Goal: Task Accomplishment & Management: Complete application form

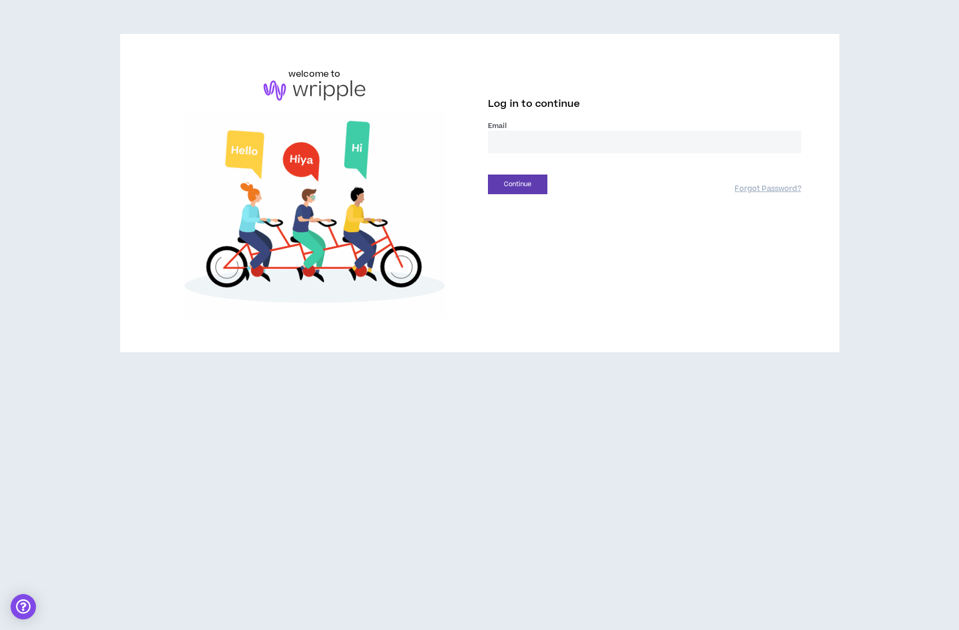
click at [548, 131] on input "email" at bounding box center [644, 142] width 313 height 23
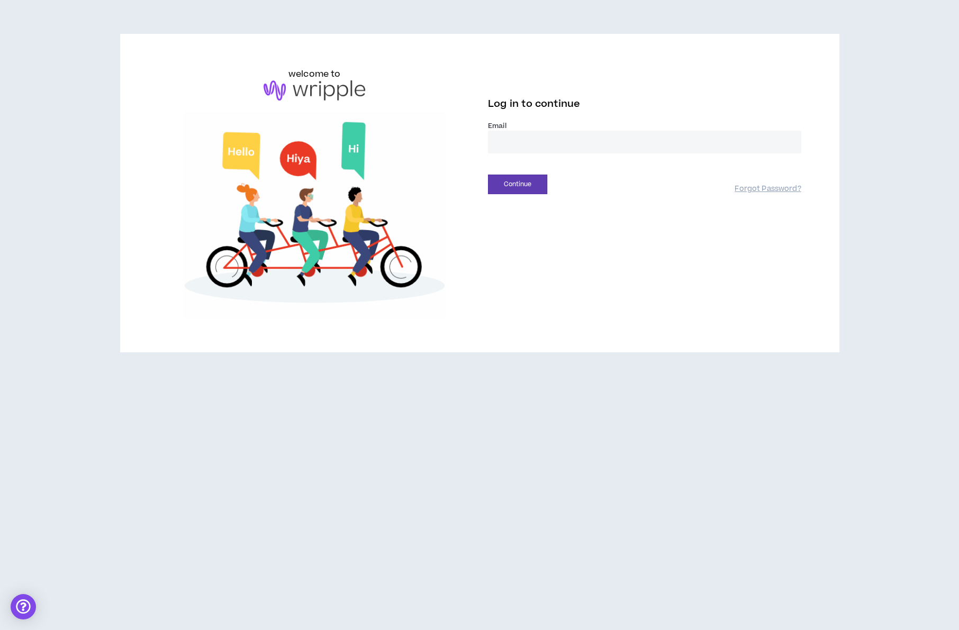
type input "**********"
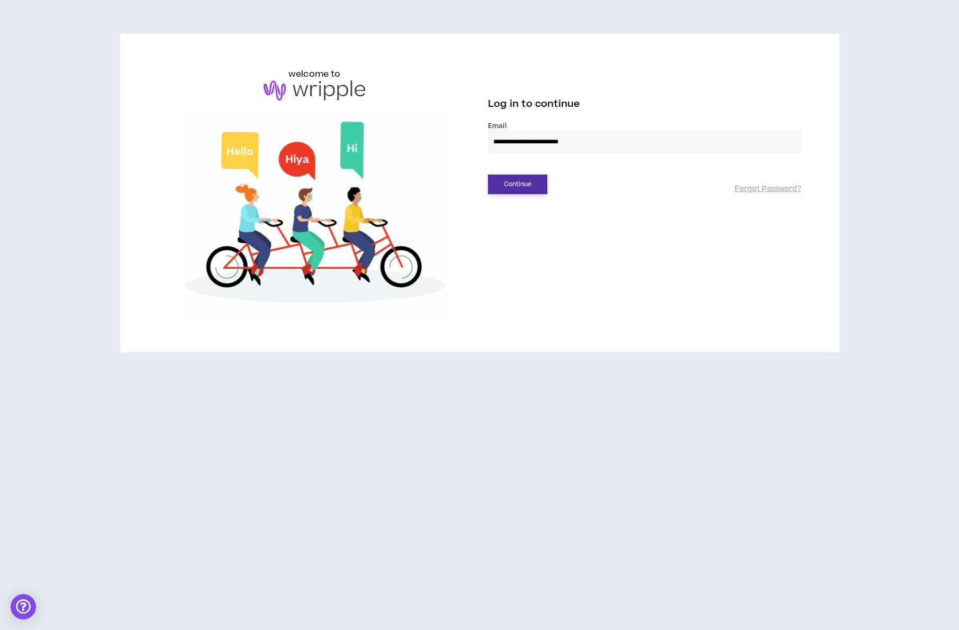
click at [525, 175] on button "Continue" at bounding box center [517, 185] width 59 height 20
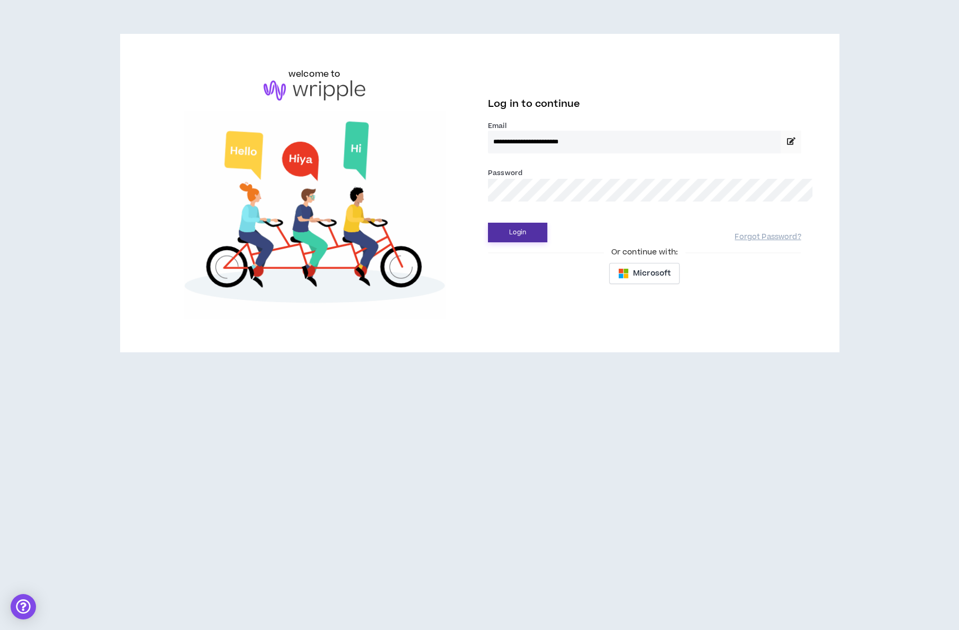
click at [516, 223] on button "Login" at bounding box center [517, 233] width 59 height 20
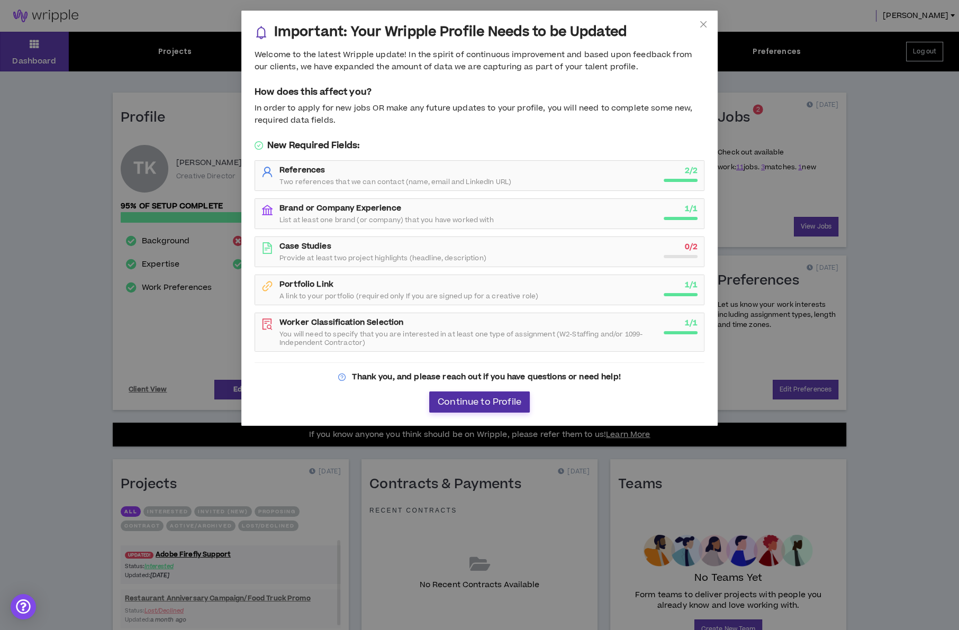
click at [501, 397] on span "Continue to Profile" at bounding box center [480, 402] width 84 height 10
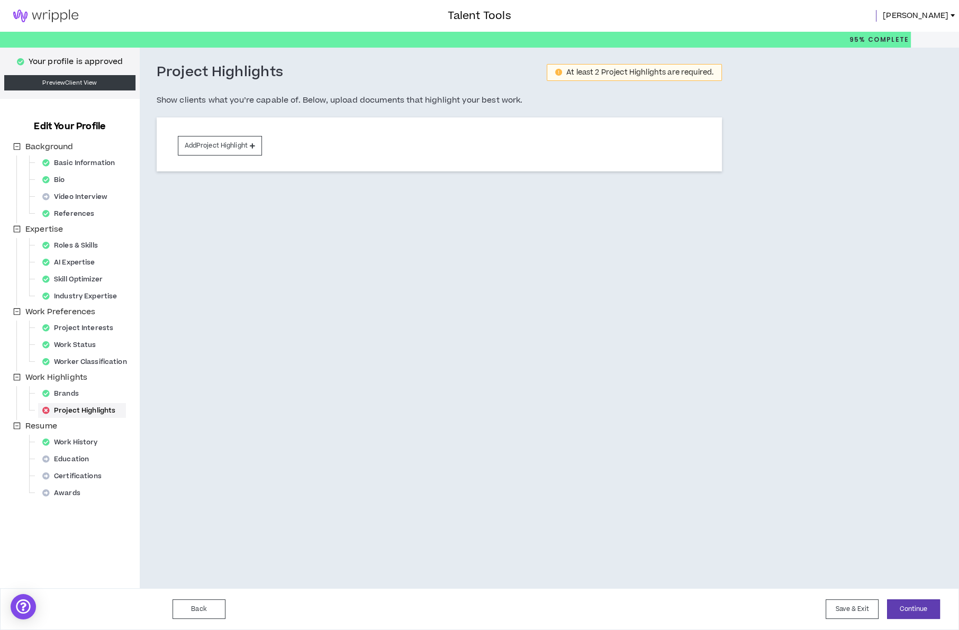
click at [939, 13] on span "[PERSON_NAME]" at bounding box center [916, 16] width 66 height 12
click at [762, 69] on div "Project Highlights At least 2 Project Highlights are required. Show clients wha…" at bounding box center [499, 318] width 719 height 541
click at [39, 77] on link "Preview Client View" at bounding box center [69, 82] width 131 height 15
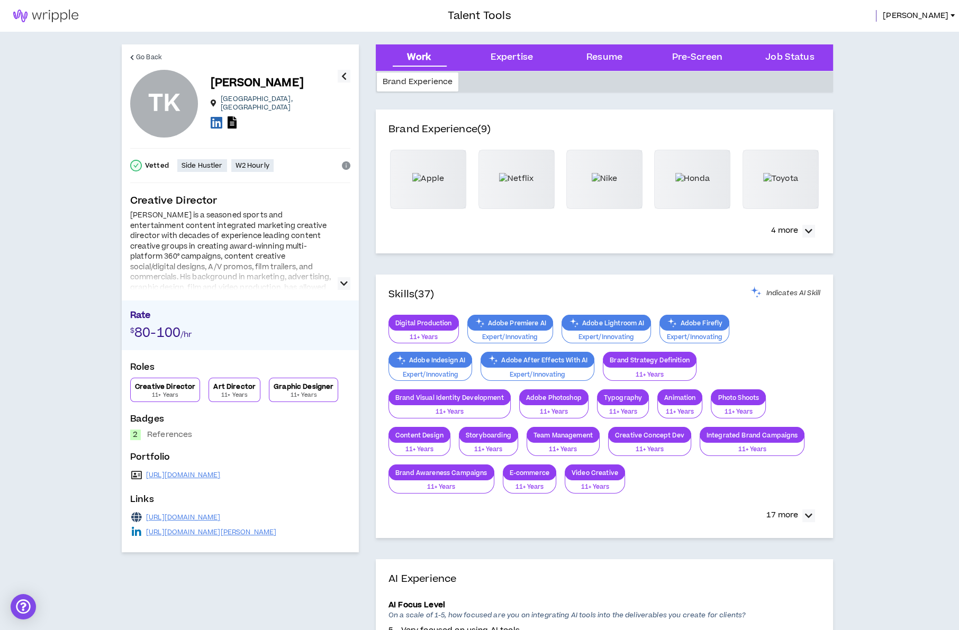
click at [49, 19] on img at bounding box center [46, 16] width 92 height 13
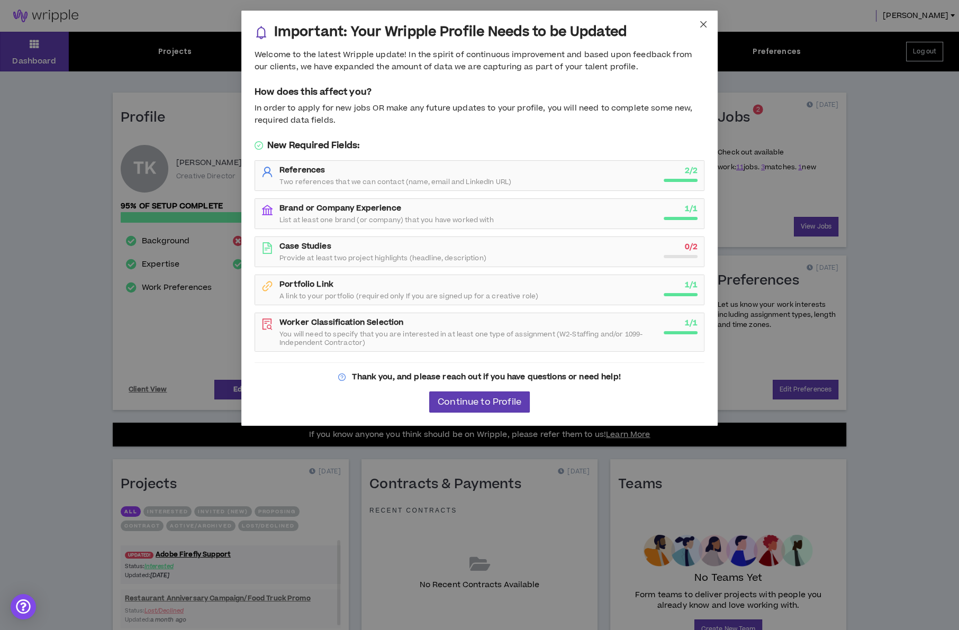
click at [702, 26] on icon "close" at bounding box center [703, 24] width 8 height 8
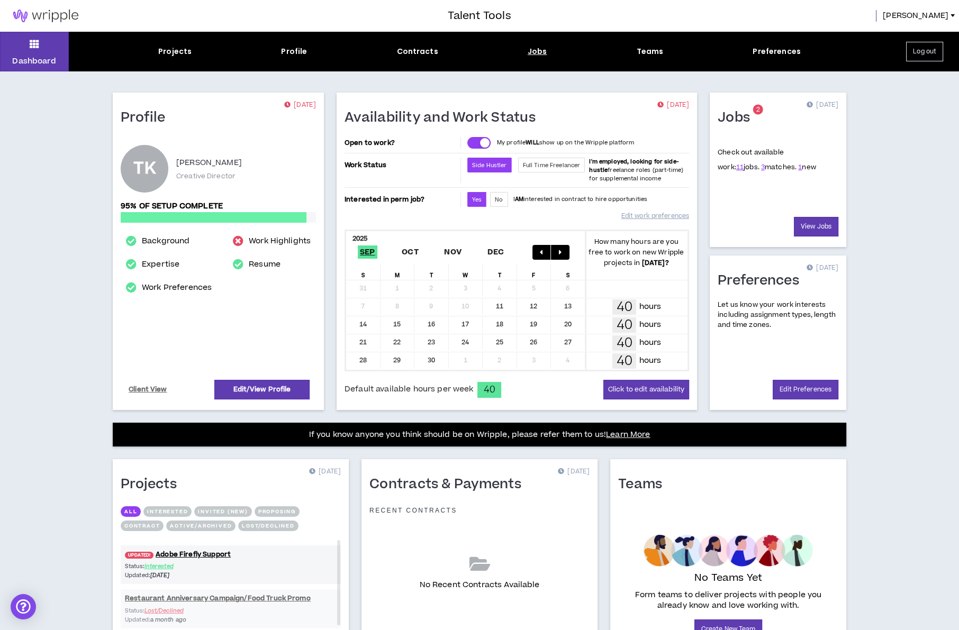
click at [532, 51] on div "Jobs" at bounding box center [538, 51] width 20 height 11
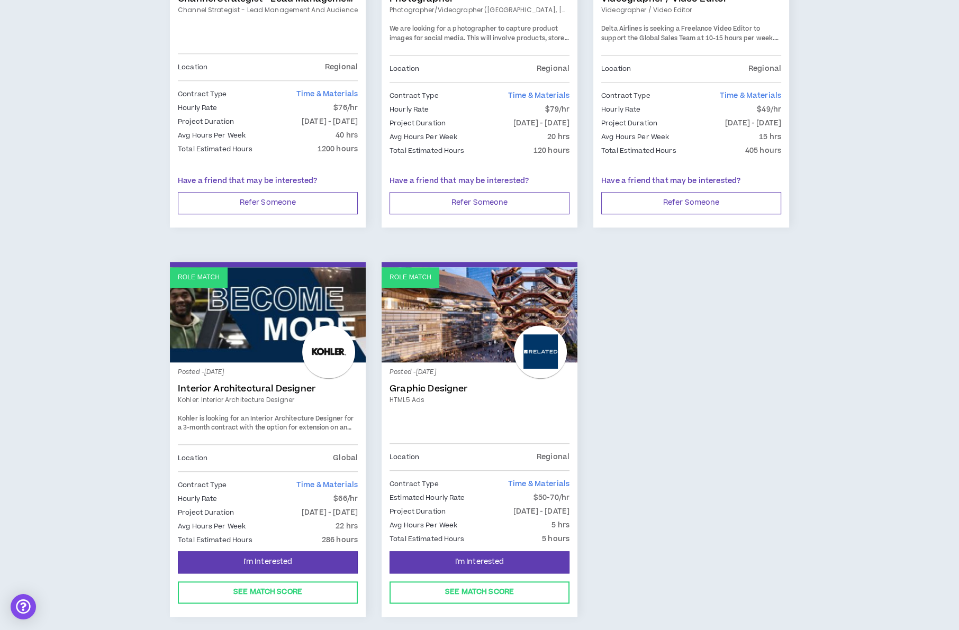
scroll to position [1100, 0]
